Goal: Task Accomplishment & Management: Manage account settings

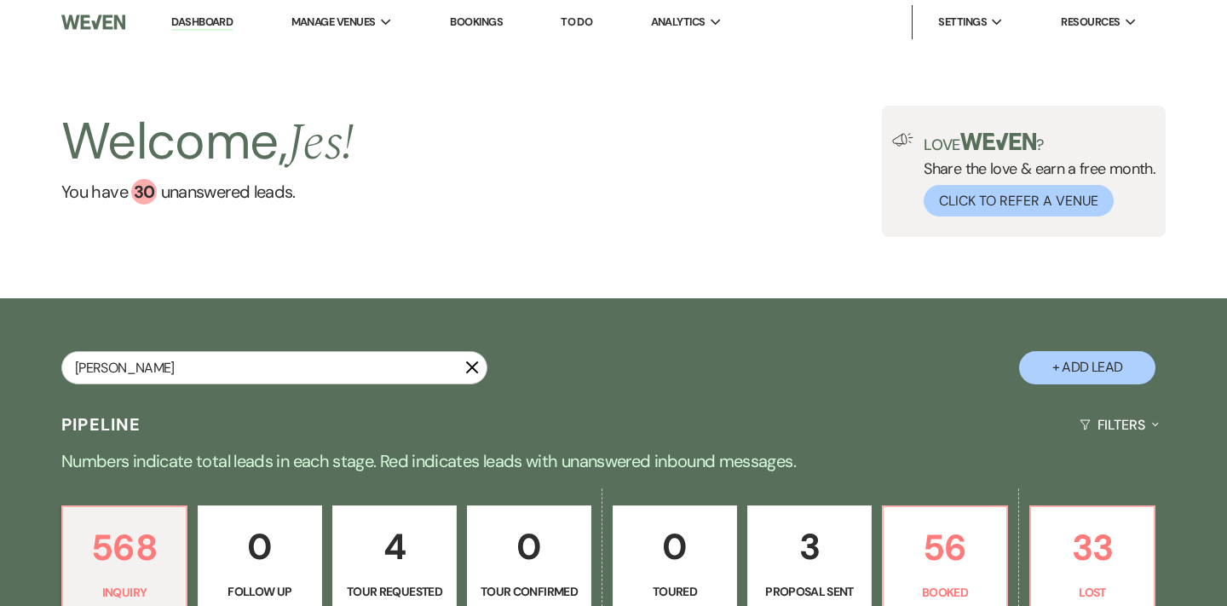
type input "[PERSON_NAME]"
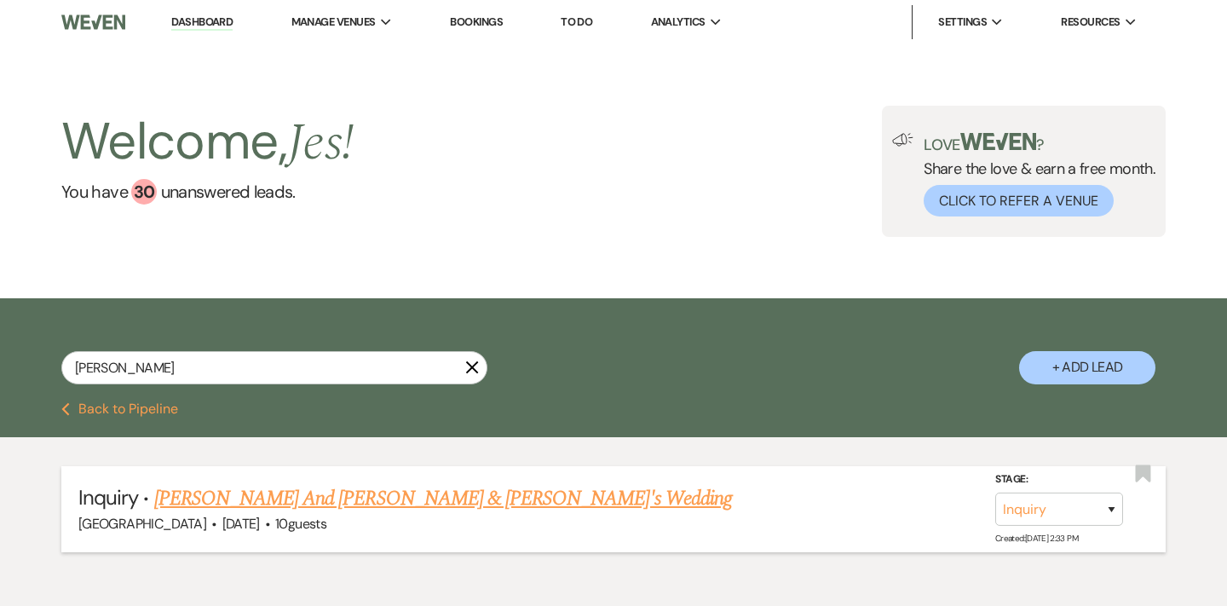
click at [314, 497] on link "[PERSON_NAME] And [PERSON_NAME] & [PERSON_NAME]'s Wedding" at bounding box center [443, 498] width 578 height 31
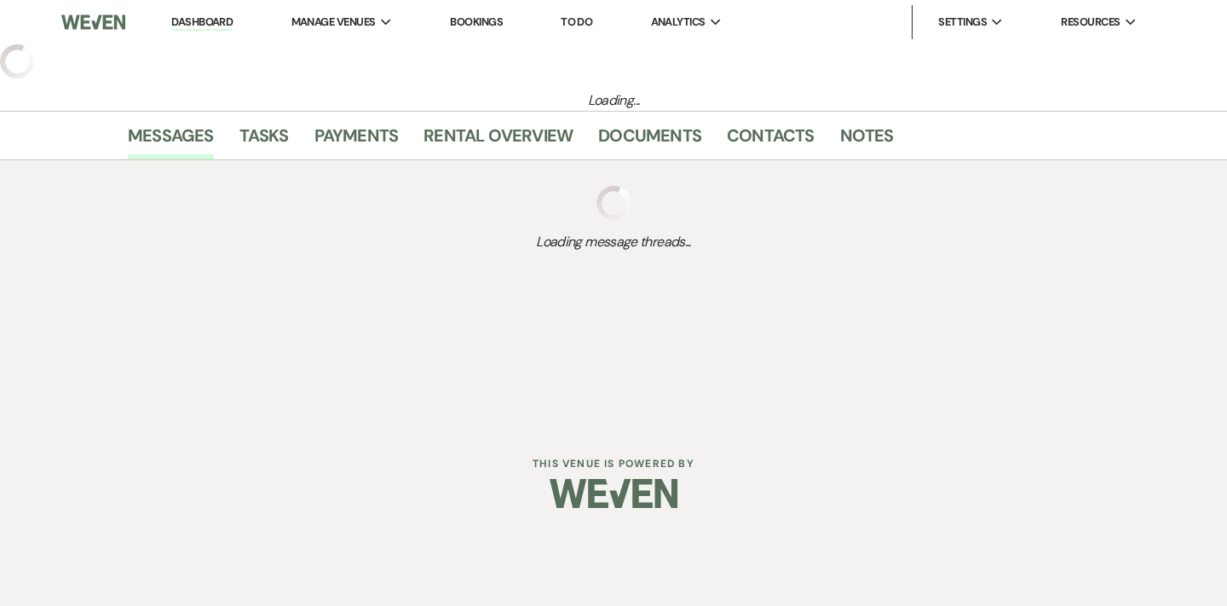
select select "1"
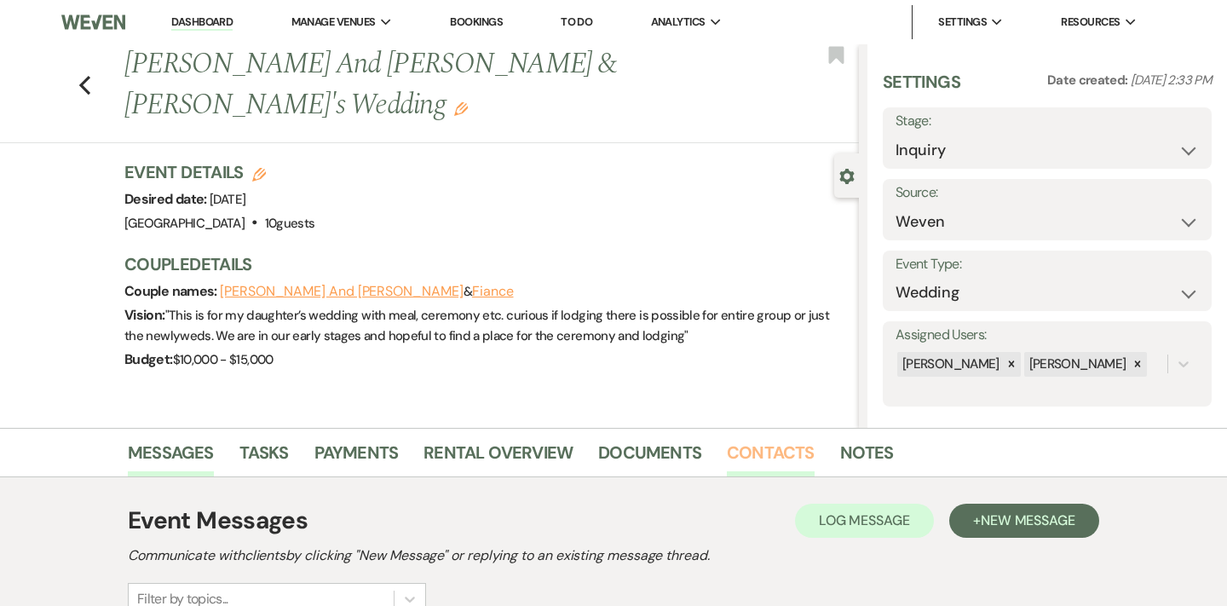
click at [776, 457] on link "Contacts" at bounding box center [771, 457] width 88 height 37
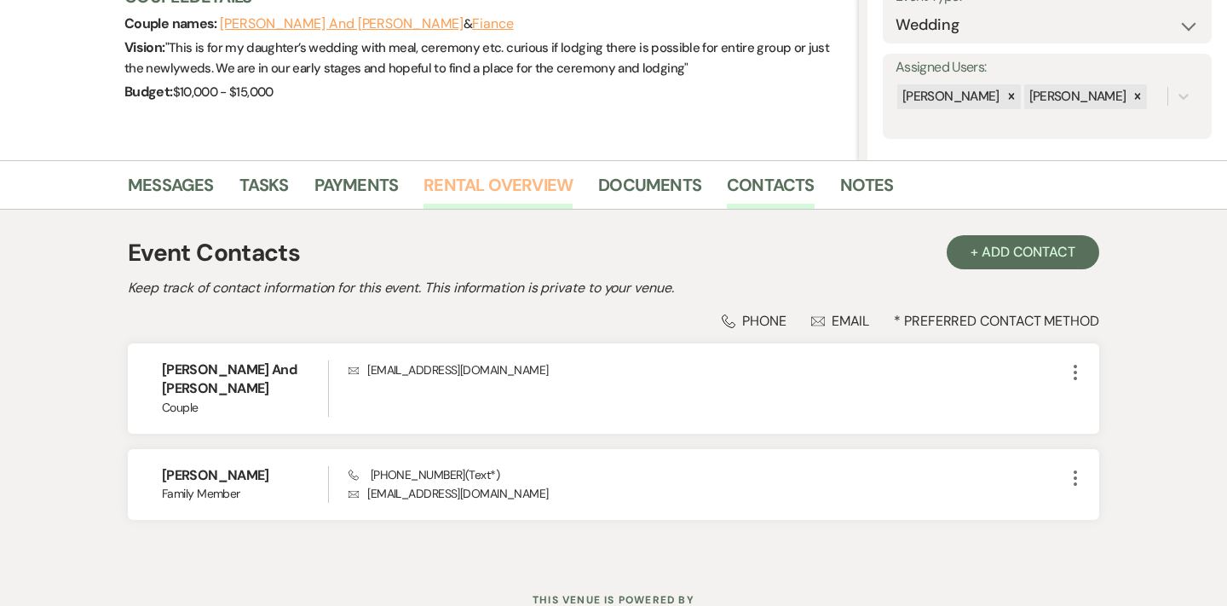
scroll to position [268, 0]
